Goal: Task Accomplishment & Management: Use online tool/utility

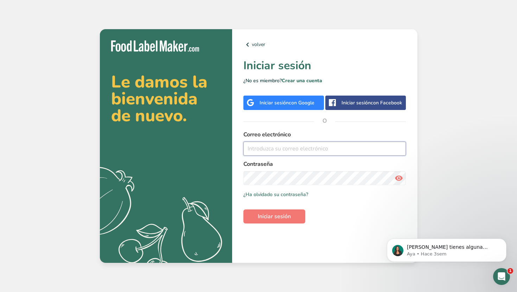
click at [282, 148] on input "email" at bounding box center [324, 149] width 163 height 14
click at [341, 149] on input "desarrollos@caszafoods.com" at bounding box center [324, 149] width 163 height 14
type input "desarrollos@caszafoods.com.mx"
click at [286, 215] on span "Iniciar sesión" at bounding box center [274, 216] width 33 height 8
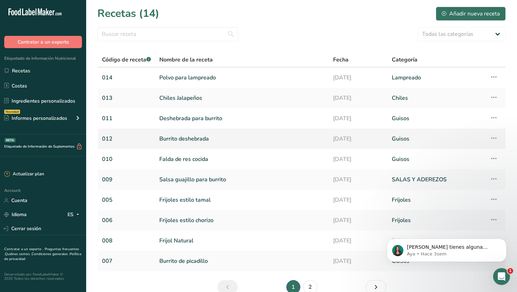
click at [196, 143] on link "Burrito deshebrada" at bounding box center [241, 139] width 165 height 15
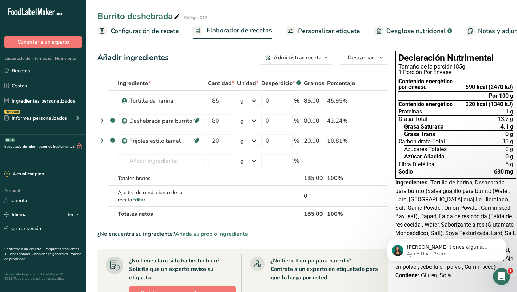
click at [391, 27] on span "Desglose nutricional" at bounding box center [416, 30] width 60 height 9
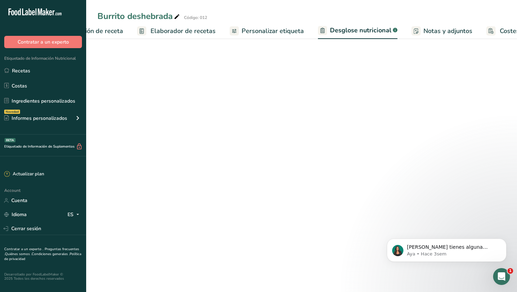
select select "Calories"
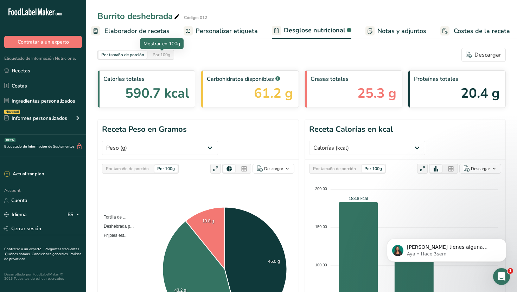
click at [170, 56] on div "Por 100g" at bounding box center [161, 55] width 23 height 8
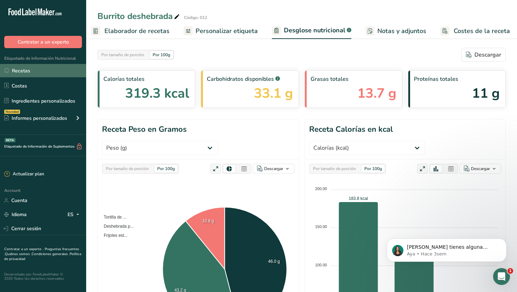
click at [46, 69] on link "Recetas" at bounding box center [43, 70] width 86 height 13
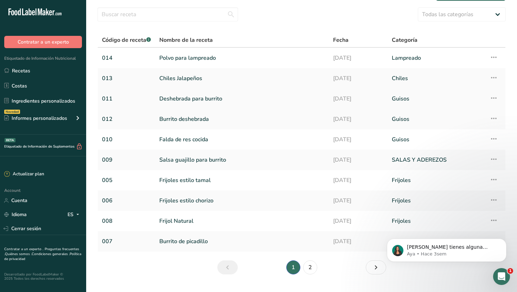
scroll to position [36, 0]
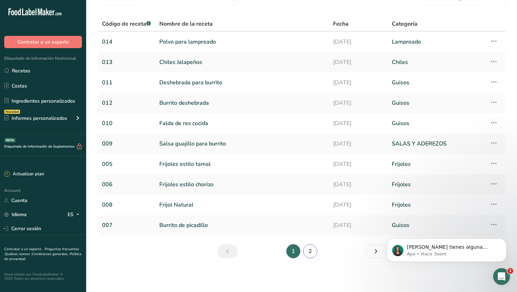
click at [309, 250] on link "2" at bounding box center [310, 251] width 14 height 14
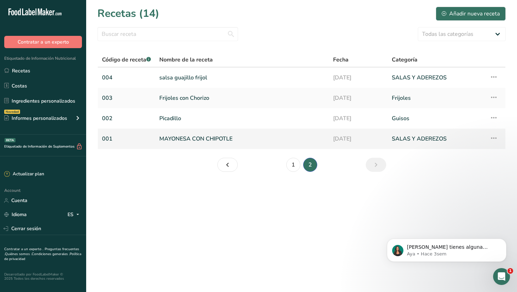
click at [214, 139] on link "MAYONESA CON CHIPOTLE" at bounding box center [241, 139] width 165 height 15
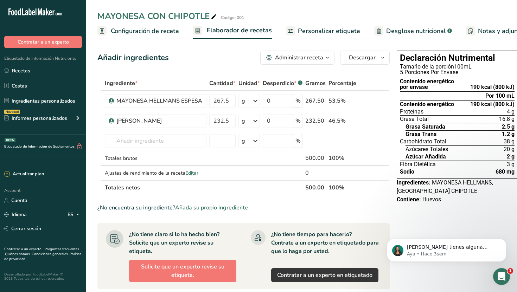
click at [299, 201] on section "Ingrediente * Cantidad * Unidad * Desperdicio * .a-a{fill:#347362;}.b-a{fill:#f…" at bounding box center [243, 266] width 292 height 381
click at [381, 29] on link "Desglose nutricional .a-a{fill:#347362;}.b-a{fill:#fff;}" at bounding box center [413, 31] width 78 height 16
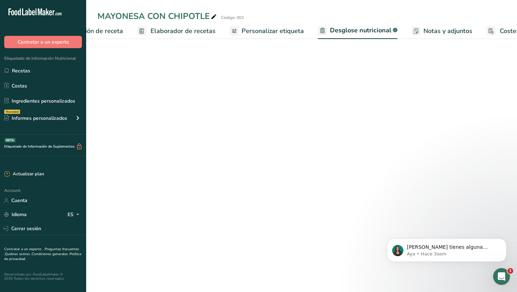
select select "Calories"
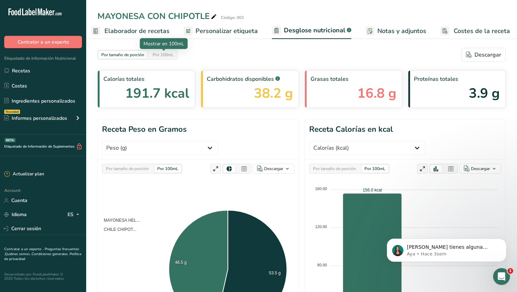
click at [172, 53] on div "Por 100mL" at bounding box center [163, 55] width 27 height 8
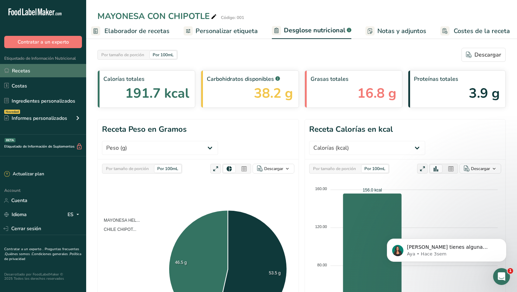
click at [69, 71] on link "Recetas" at bounding box center [43, 70] width 86 height 13
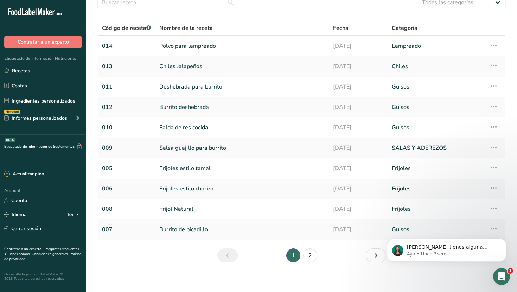
scroll to position [36, 0]
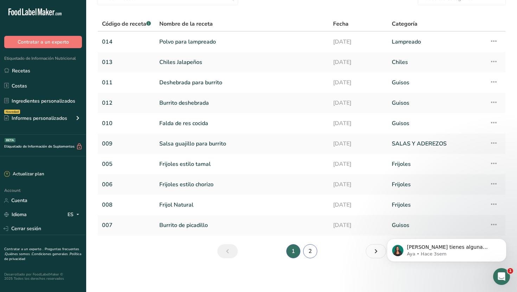
click at [310, 248] on link "2" at bounding box center [310, 251] width 14 height 14
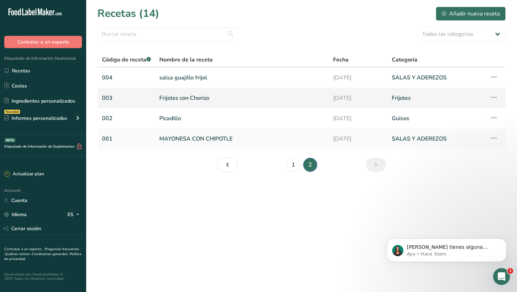
click at [198, 96] on link "Frijoles con Chorizo" at bounding box center [241, 98] width 165 height 15
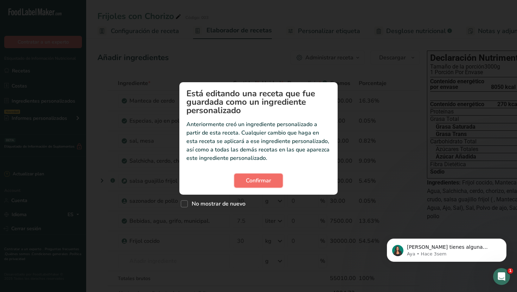
click at [265, 180] on span "Confirmar" at bounding box center [258, 181] width 25 height 8
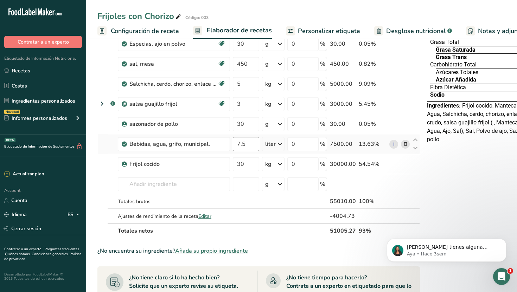
scroll to position [89, 0]
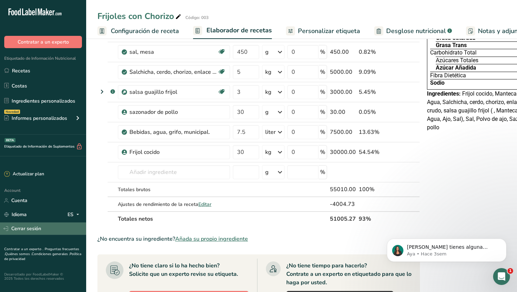
click at [25, 230] on link "Cerrar sesión" at bounding box center [43, 229] width 86 height 12
